Goal: Navigation & Orientation: Find specific page/section

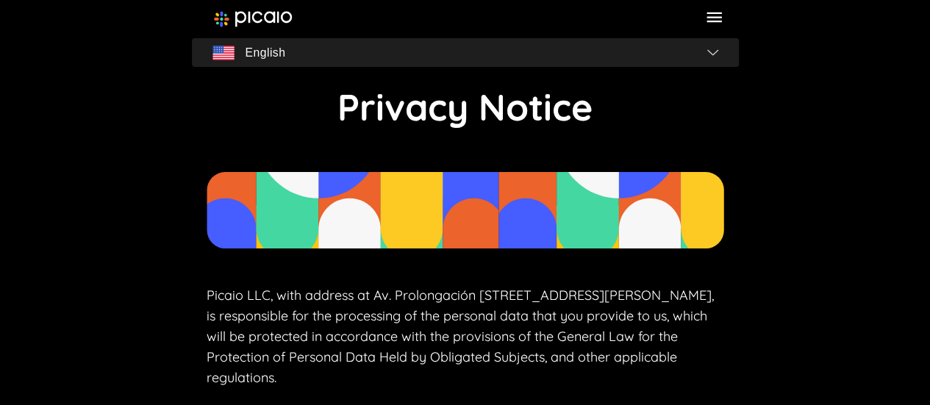
drag, startPoint x: 138, startPoint y: 14, endPoint x: 211, endPoint y: 45, distance: 79.0
click at [707, 54] on img "button" at bounding box center [712, 52] width 11 height 6
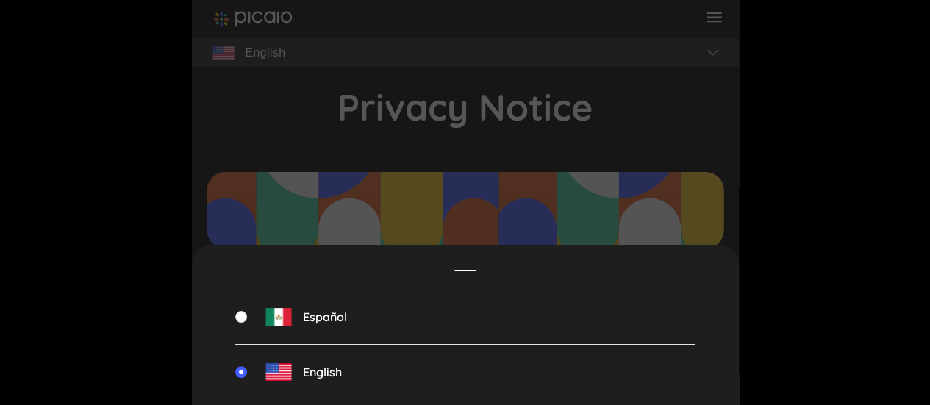
click at [315, 312] on span "Español" at bounding box center [325, 316] width 44 height 13
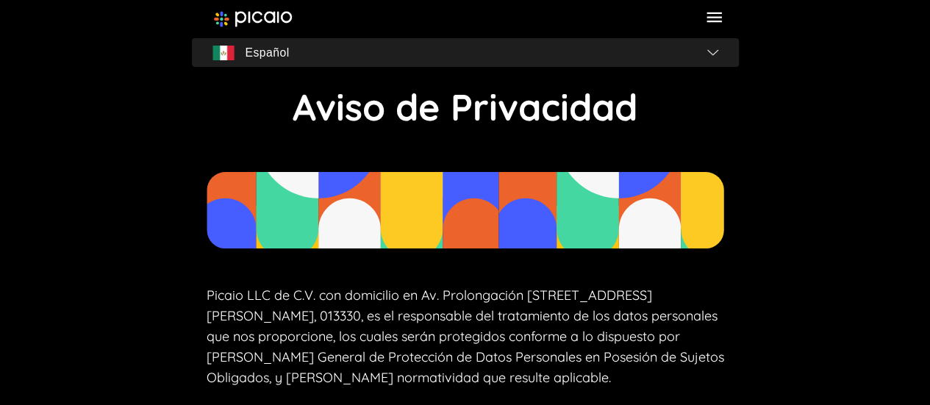
click at [706, 55] on span "Español" at bounding box center [465, 53] width 535 height 21
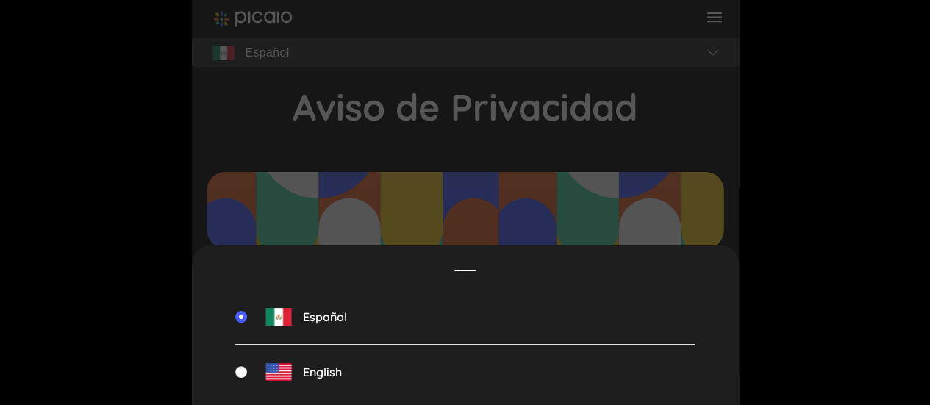
click at [320, 368] on span "English" at bounding box center [322, 371] width 39 height 13
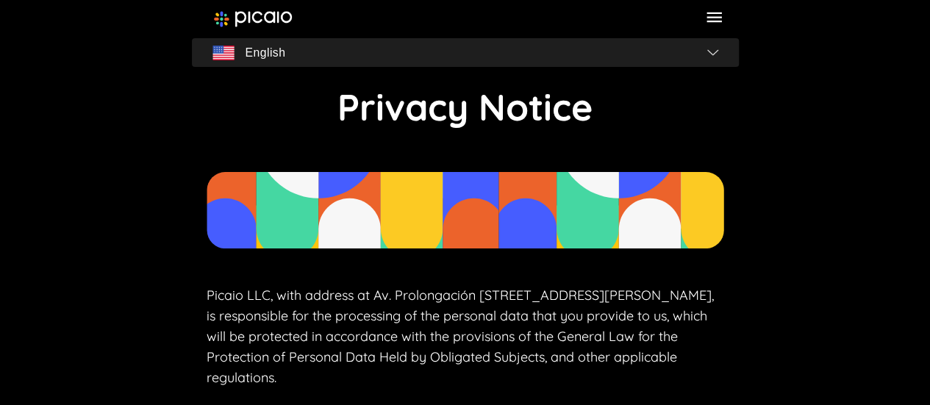
drag, startPoint x: 135, startPoint y: 29, endPoint x: 676, endPoint y: 384, distance: 648.1
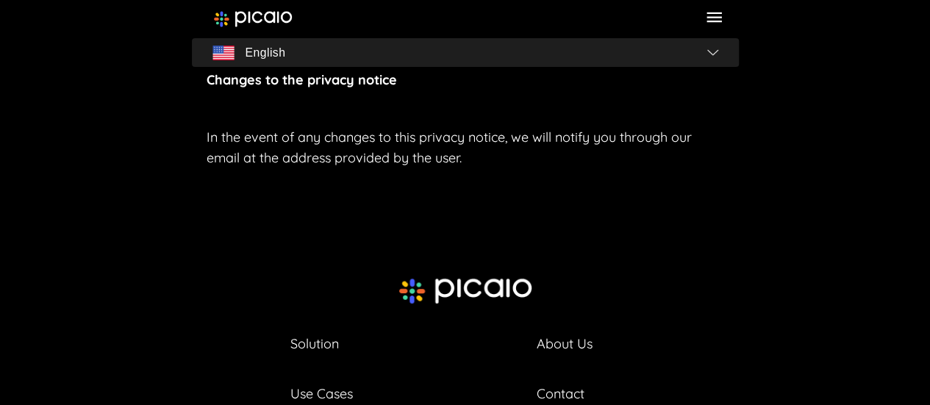
scroll to position [1299, 0]
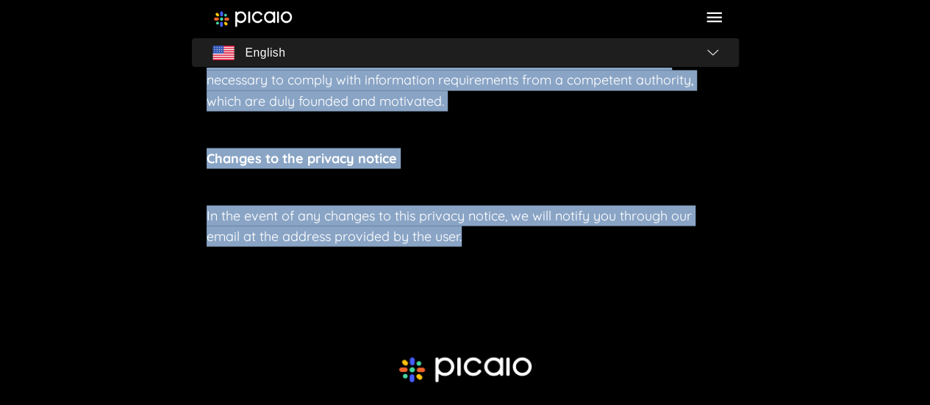
click at [512, 246] on p "In the event of any changes to this privacy notice, we will notify you through …" at bounding box center [465, 225] width 517 height 41
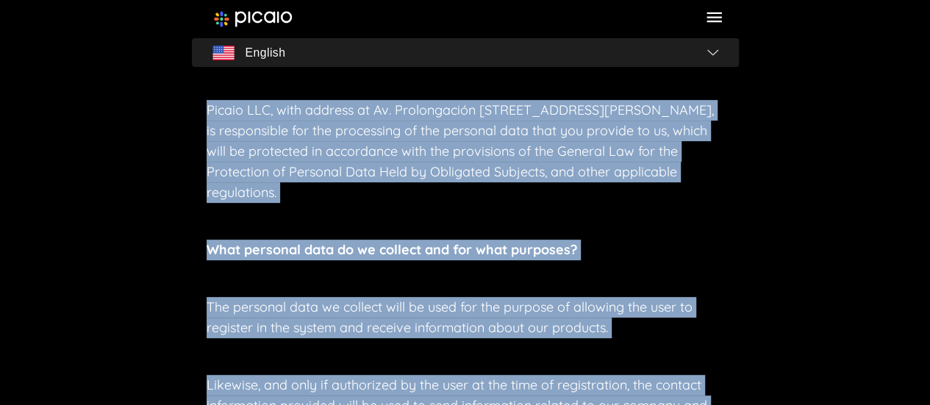
scroll to position [294, 0]
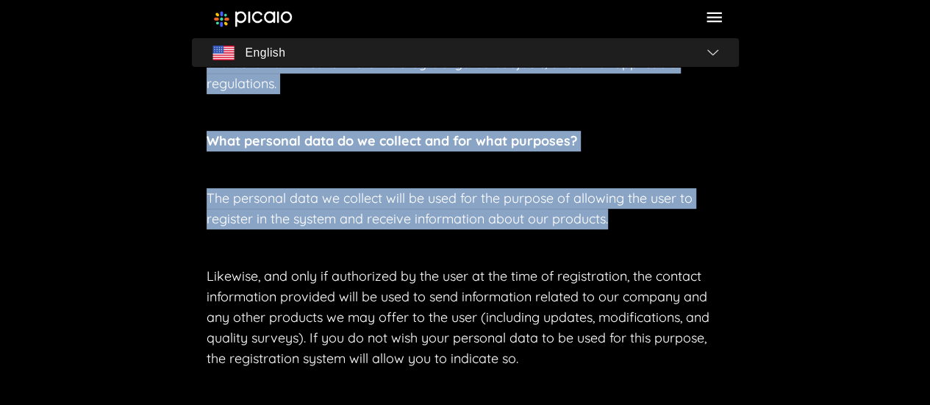
click at [616, 220] on p "The personal data we collect will be used for the purpose of allowing the user …" at bounding box center [465, 208] width 517 height 41
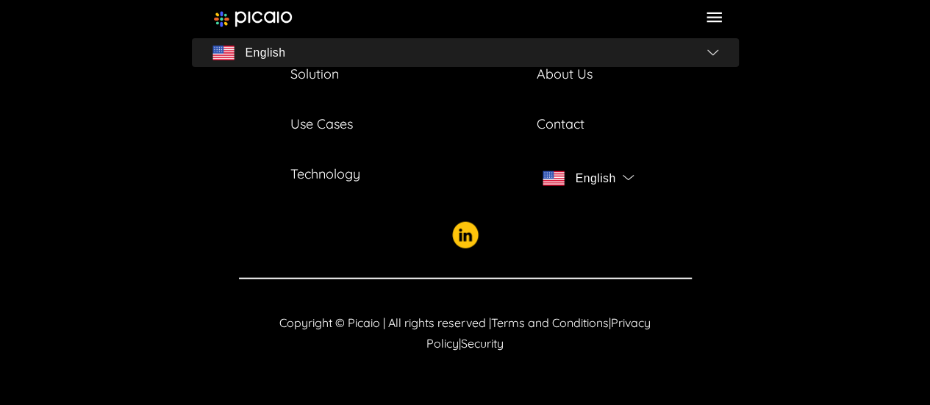
scroll to position [1323, 0]
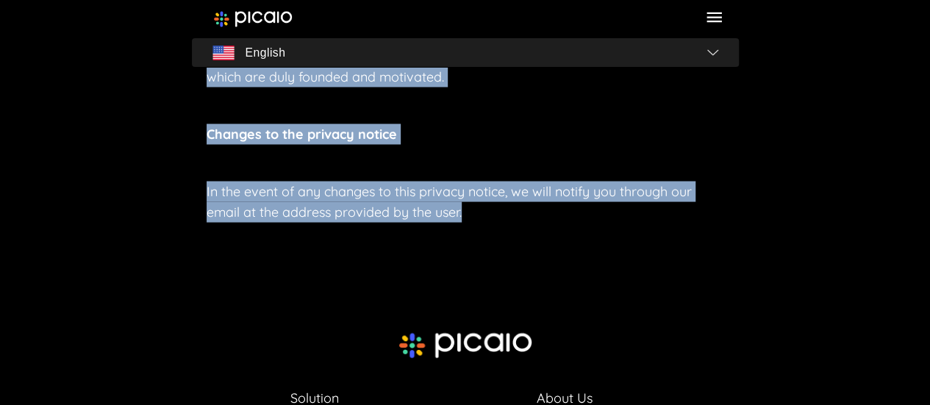
drag, startPoint x: 154, startPoint y: 249, endPoint x: 574, endPoint y: 240, distance: 420.5
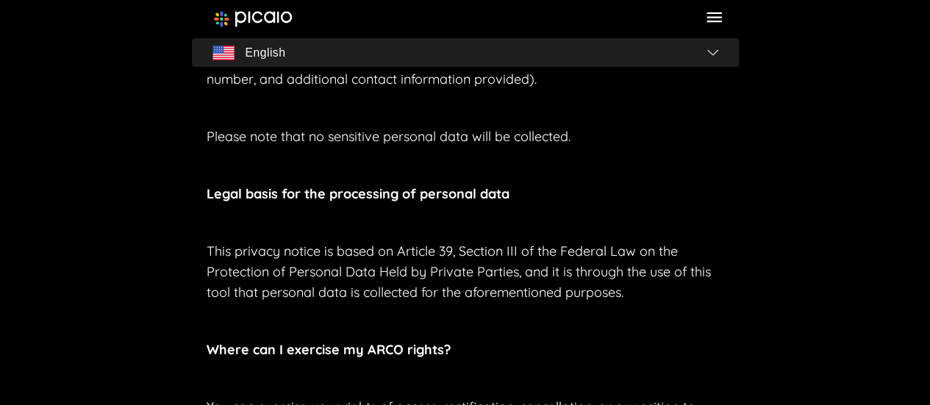
scroll to position [661, 0]
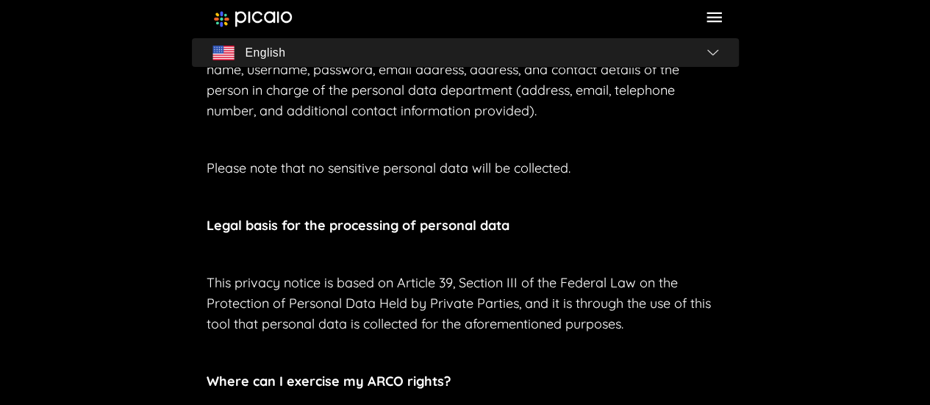
click at [280, 23] on img at bounding box center [253, 19] width 79 height 16
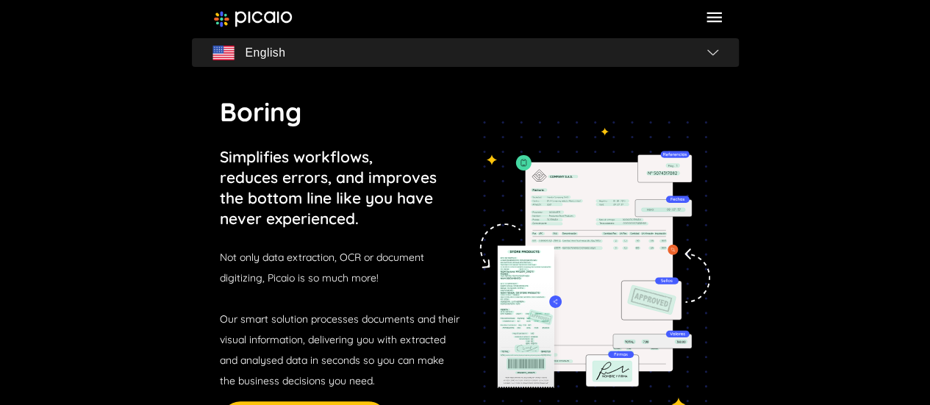
click at [281, 12] on img at bounding box center [253, 19] width 79 height 16
click at [719, 16] on icon at bounding box center [714, 17] width 20 height 20
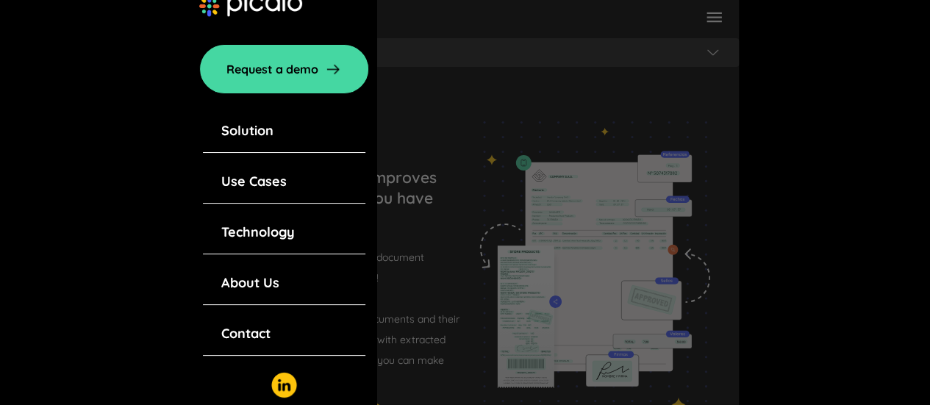
click at [316, 66] on link "Request a demo" at bounding box center [284, 69] width 170 height 50
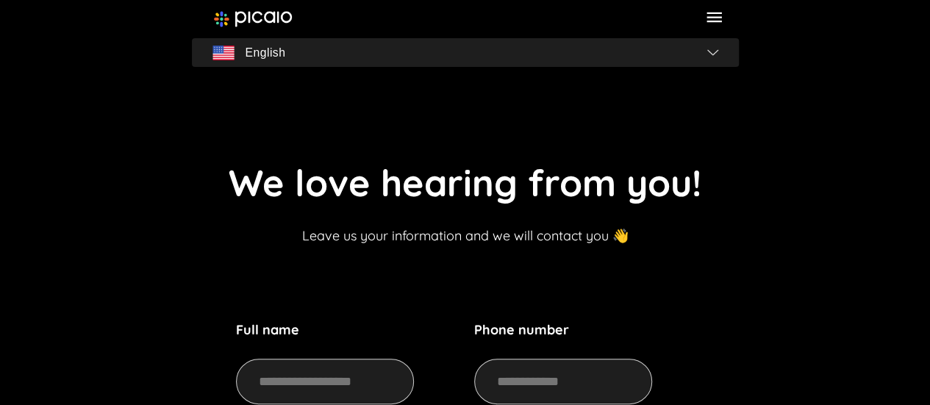
click at [260, 18] on img at bounding box center [253, 19] width 79 height 16
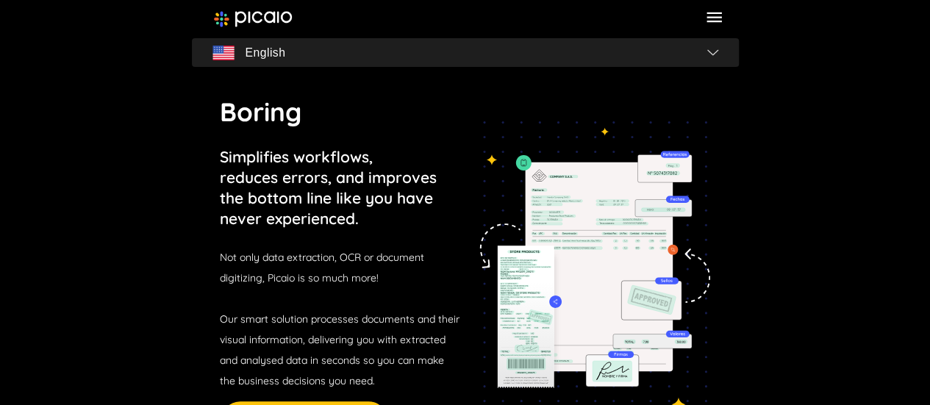
click at [709, 16] on icon at bounding box center [714, 17] width 20 height 20
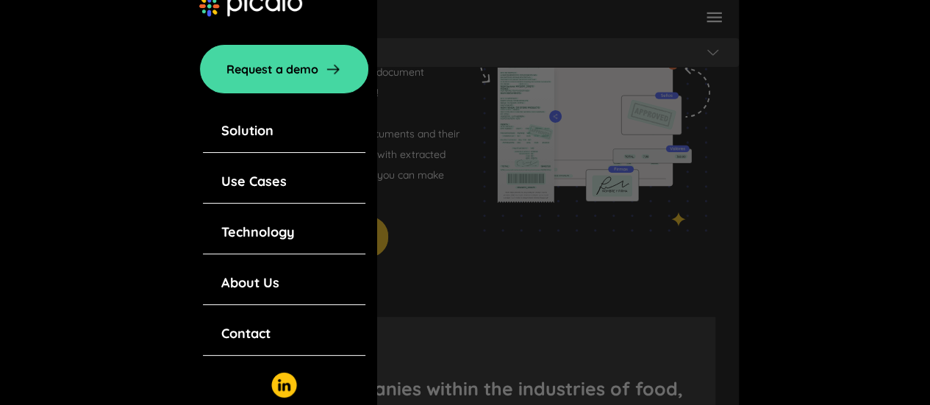
scroll to position [221, 0]
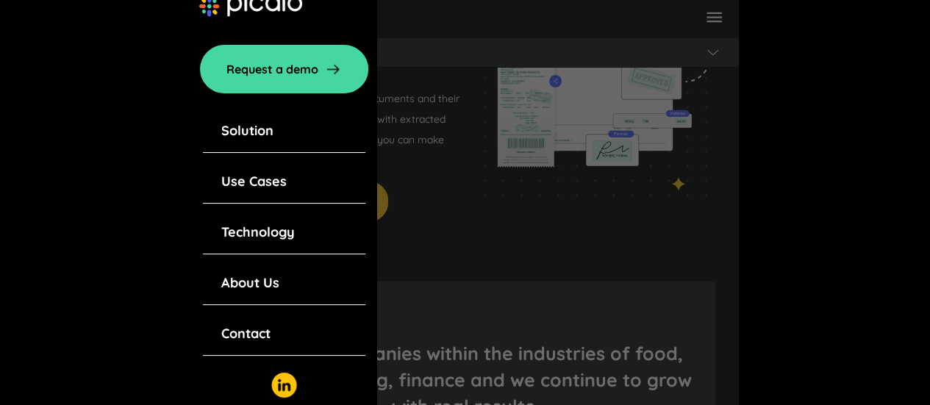
click at [504, 89] on div at bounding box center [465, 243] width 547 height 486
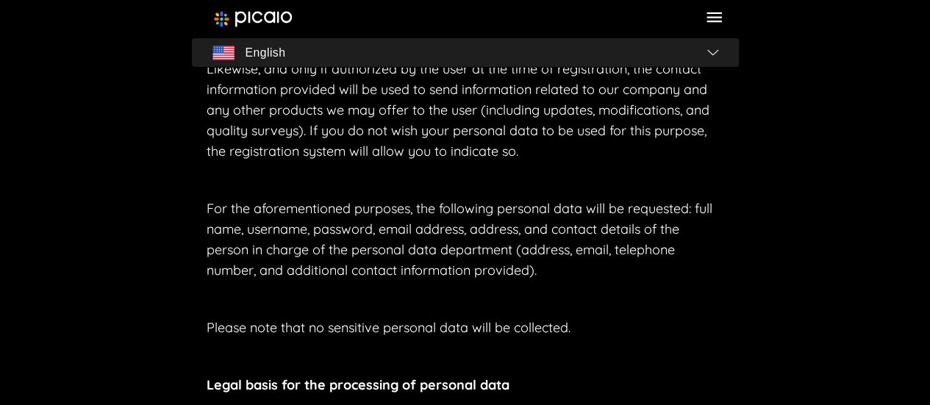
scroll to position [515, 0]
